Goal: Find specific page/section: Find specific page/section

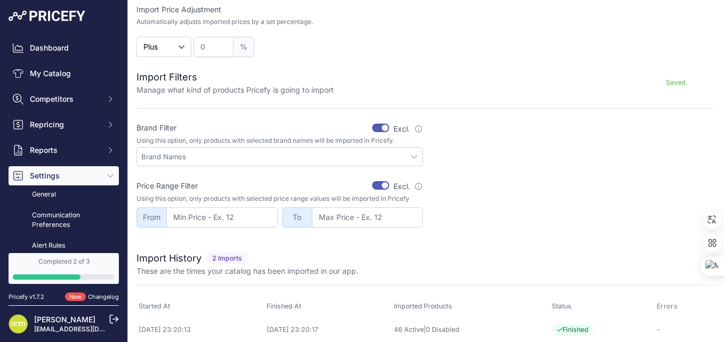
scroll to position [266, 0]
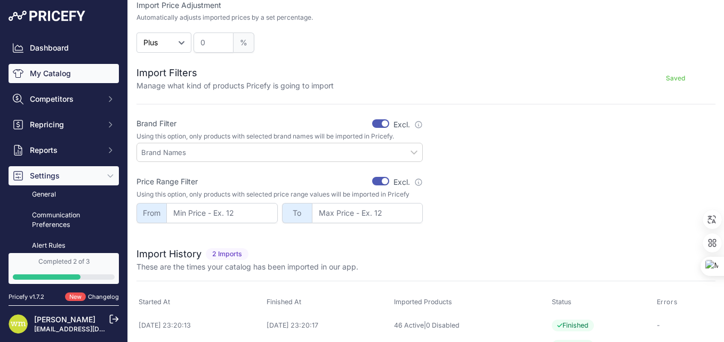
click at [50, 73] on link "My Catalog" at bounding box center [64, 73] width 110 height 19
